Goal: Understand process/instructions

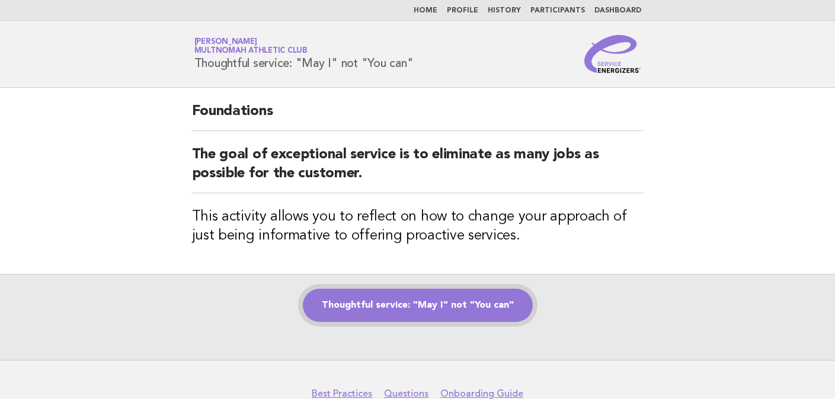
click at [452, 298] on link "Thoughtful service: "May I" not "You can"" at bounding box center [418, 305] width 230 height 33
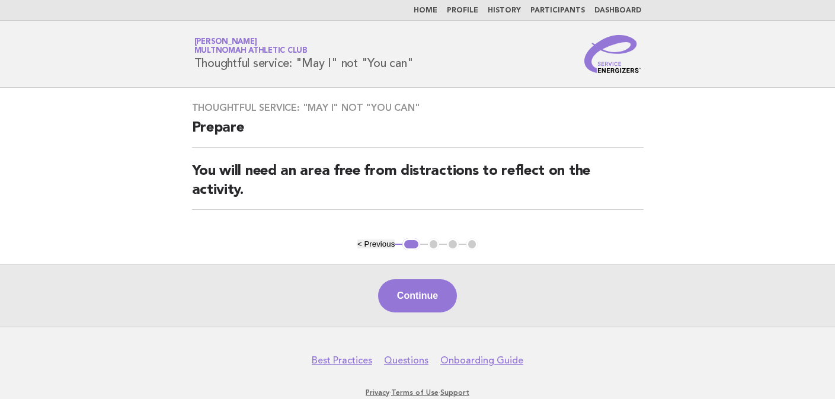
click at [452, 298] on button "Continue" at bounding box center [417, 295] width 79 height 33
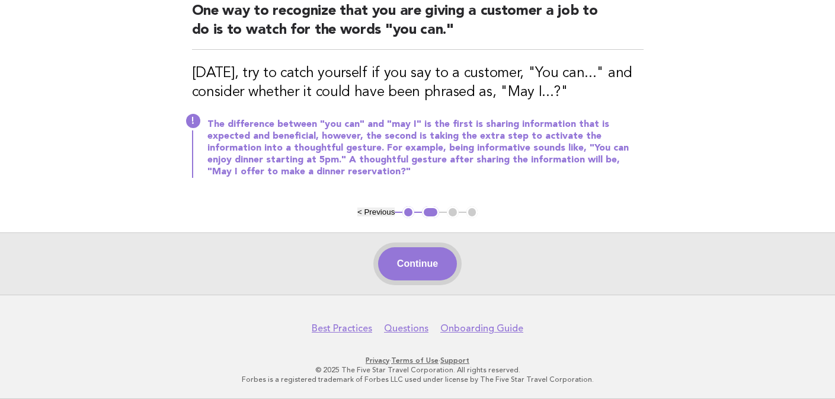
click at [438, 255] on button "Continue" at bounding box center [417, 263] width 79 height 33
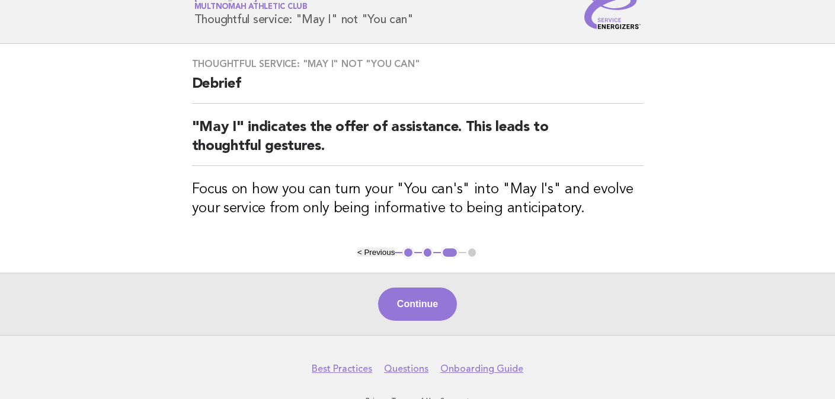
scroll to position [53, 0]
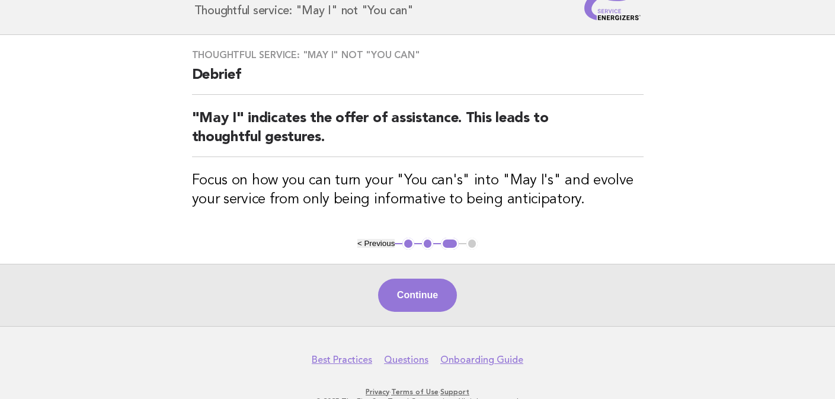
click at [413, 298] on button "Continue" at bounding box center [417, 295] width 79 height 33
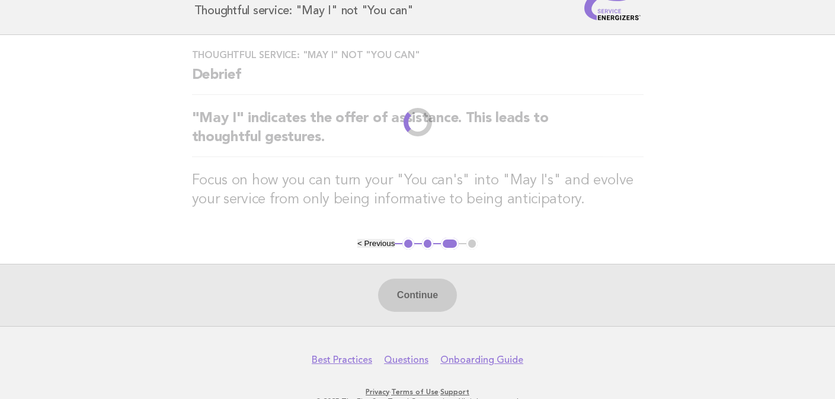
scroll to position [0, 0]
